Goal: Task Accomplishment & Management: Manage account settings

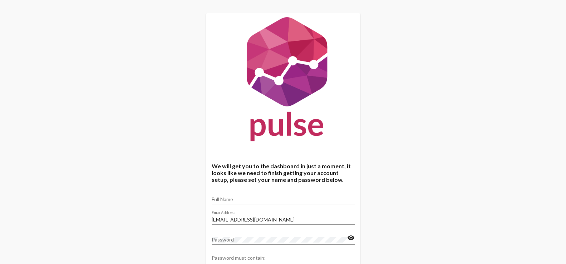
click at [261, 197] on input "Full Name" at bounding box center [283, 200] width 143 height 6
type input "[PERSON_NAME]"
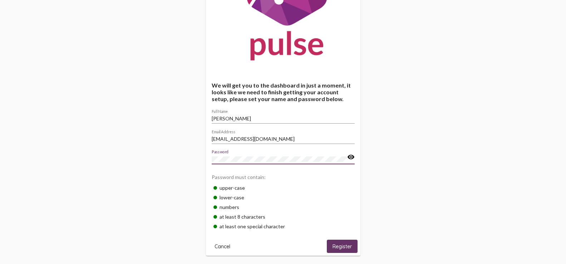
scroll to position [86, 0]
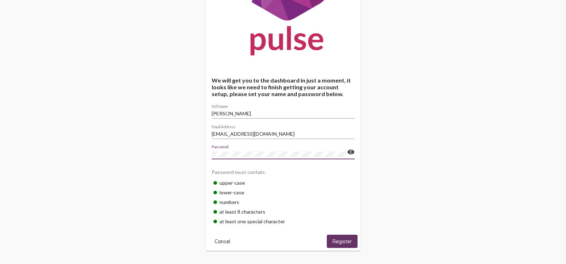
click at [349, 152] on mat-icon "visibility" at bounding box center [351, 152] width 8 height 9
click at [337, 240] on span "Register" at bounding box center [341, 241] width 19 height 6
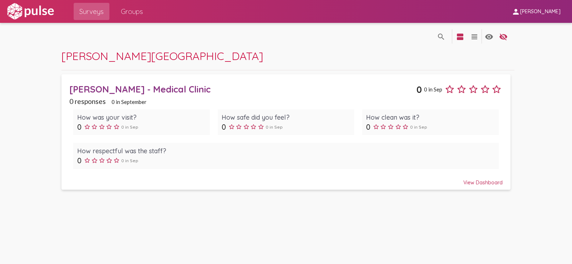
click at [494, 184] on div "View Dashboard" at bounding box center [285, 179] width 433 height 13
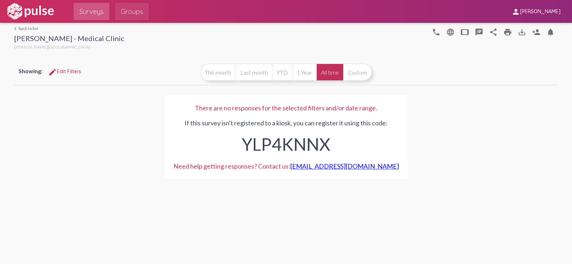
click at [124, 12] on span "Groups" at bounding box center [132, 11] width 22 height 13
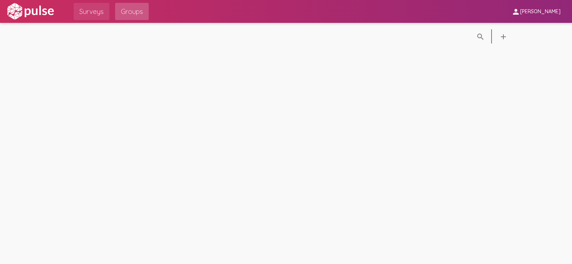
click at [88, 12] on span "Surveys" at bounding box center [91, 11] width 24 height 13
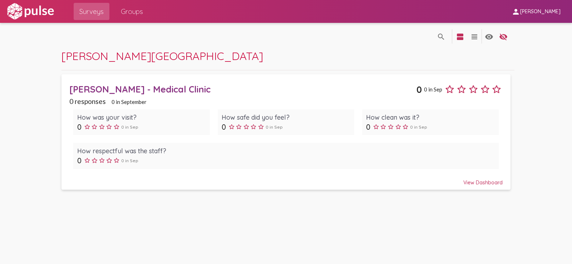
click at [520, 11] on span "[PERSON_NAME]" at bounding box center [540, 12] width 40 height 6
click at [32, 10] on div at bounding box center [286, 132] width 572 height 264
click at [474, 179] on div "View Dashboard" at bounding box center [285, 179] width 433 height 13
